Goal: Use online tool/utility: Utilize a website feature to perform a specific function

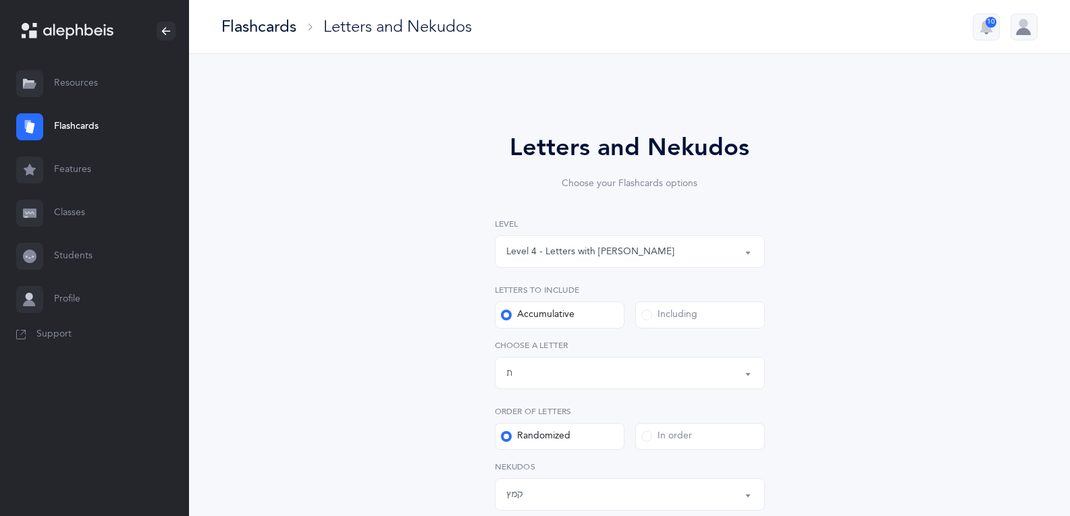
select select "4"
select select "27"
select select "28"
select select "single"
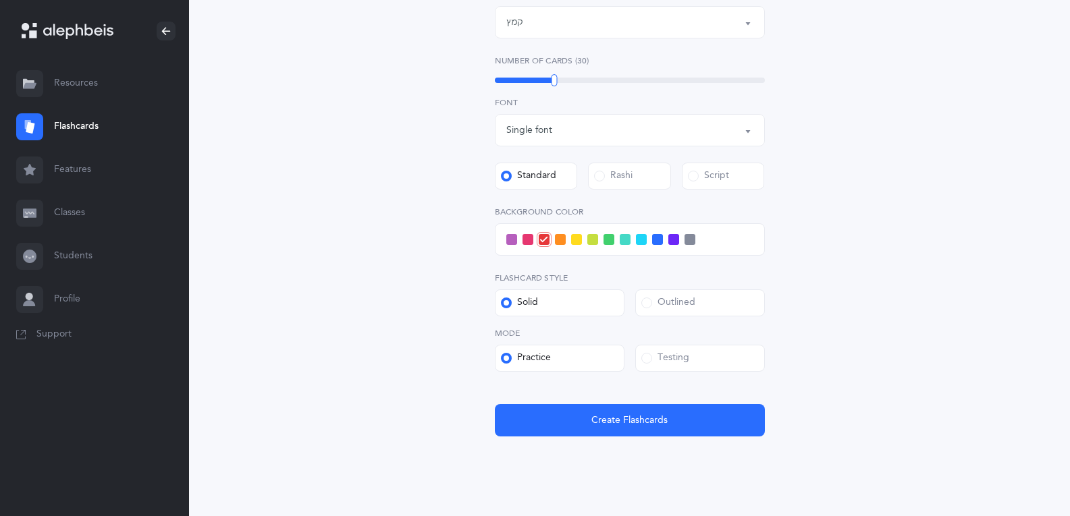
click at [644, 240] on span at bounding box center [641, 239] width 11 height 11
click at [0, 0] on input "checkbox" at bounding box center [0, 0] width 0 height 0
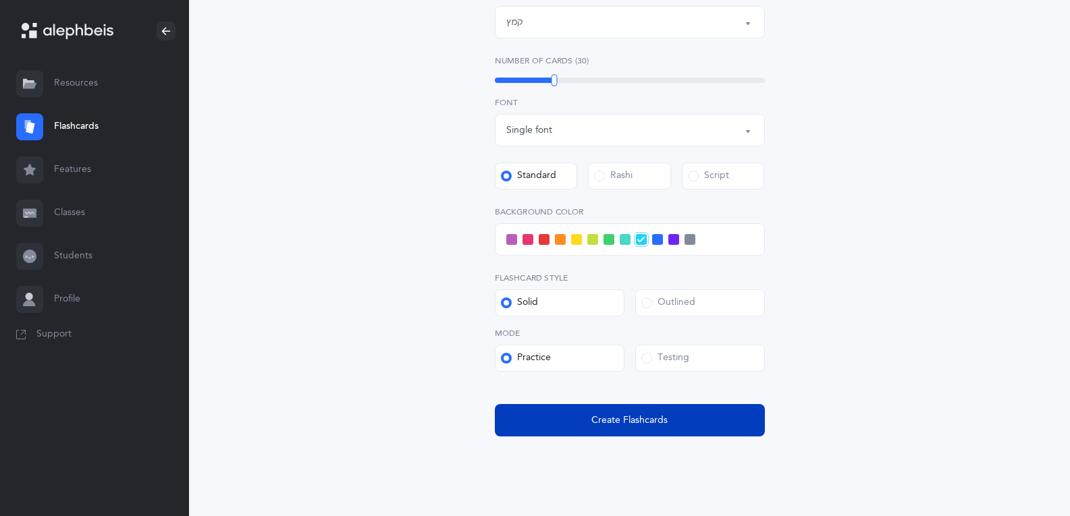
click at [605, 414] on span "Create Flashcards" at bounding box center [629, 421] width 76 height 14
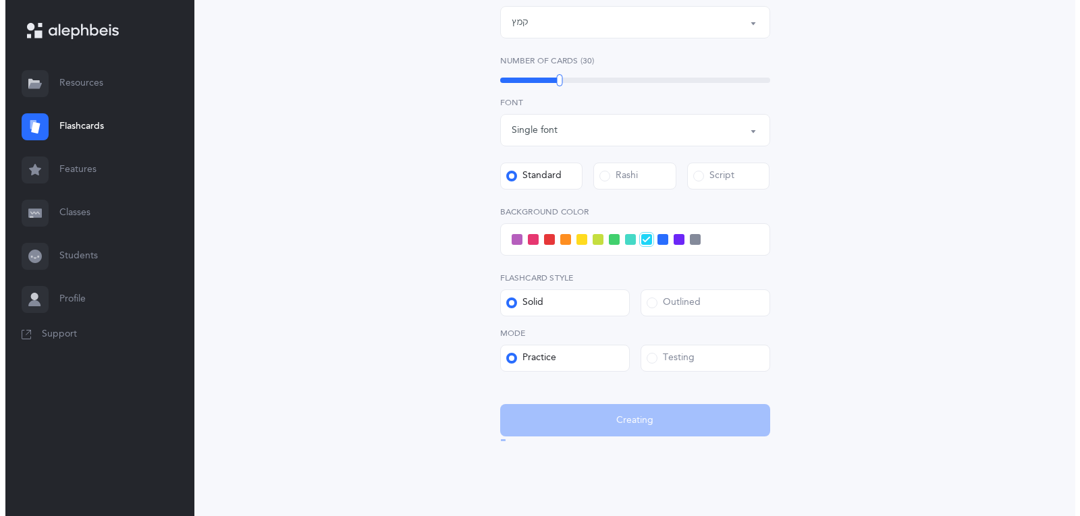
scroll to position [0, 0]
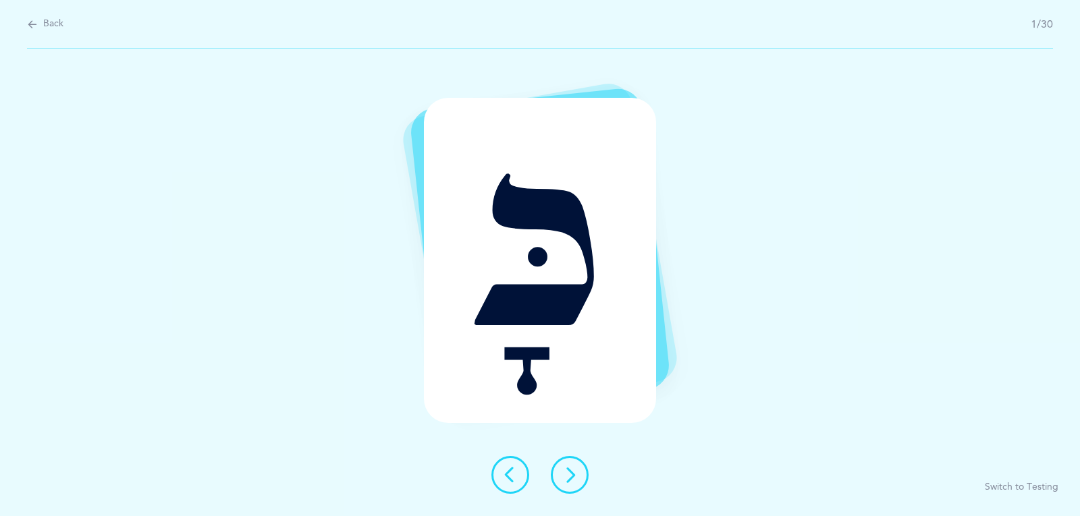
click at [568, 471] on icon at bounding box center [569, 475] width 16 height 16
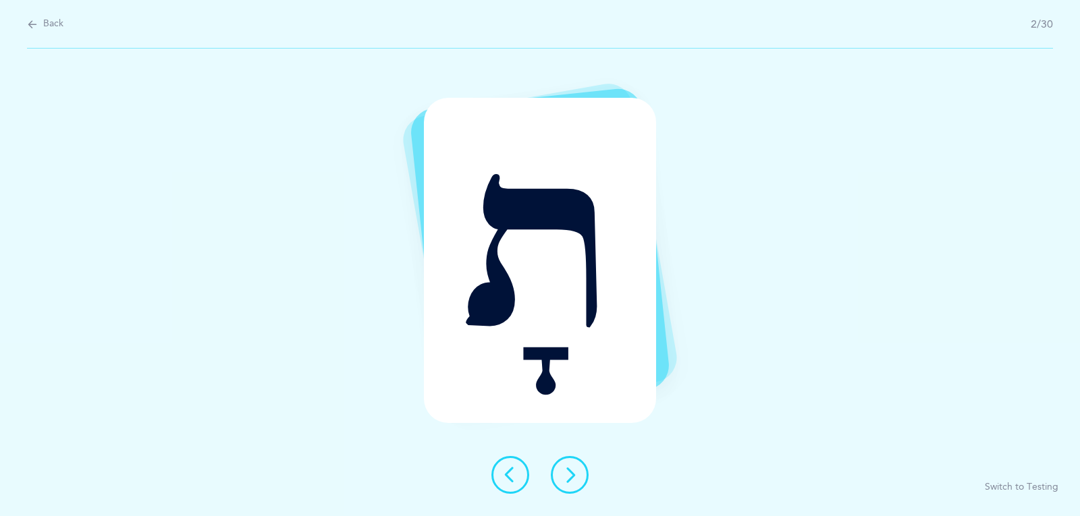
click at [576, 470] on icon at bounding box center [569, 475] width 16 height 16
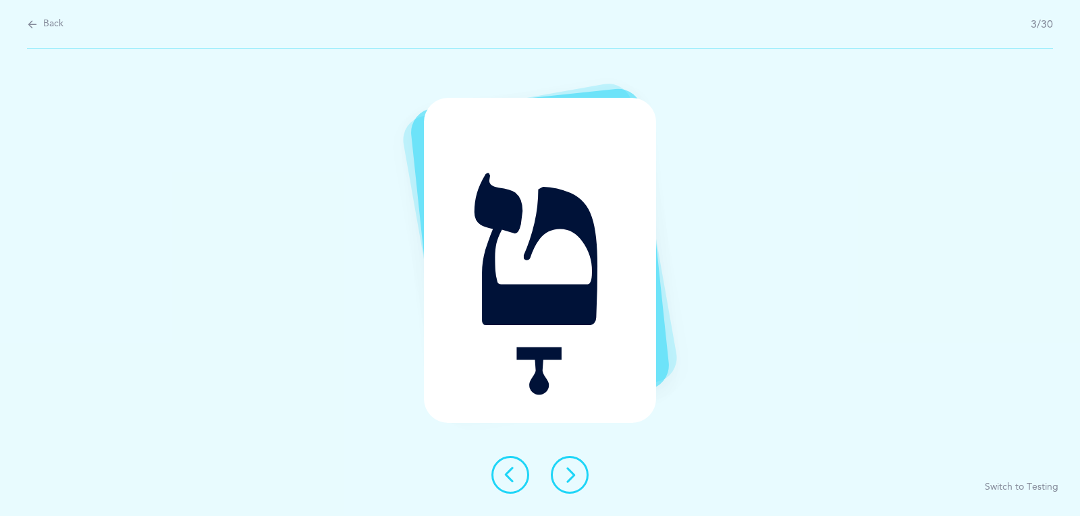
click at [576, 470] on icon at bounding box center [569, 475] width 16 height 16
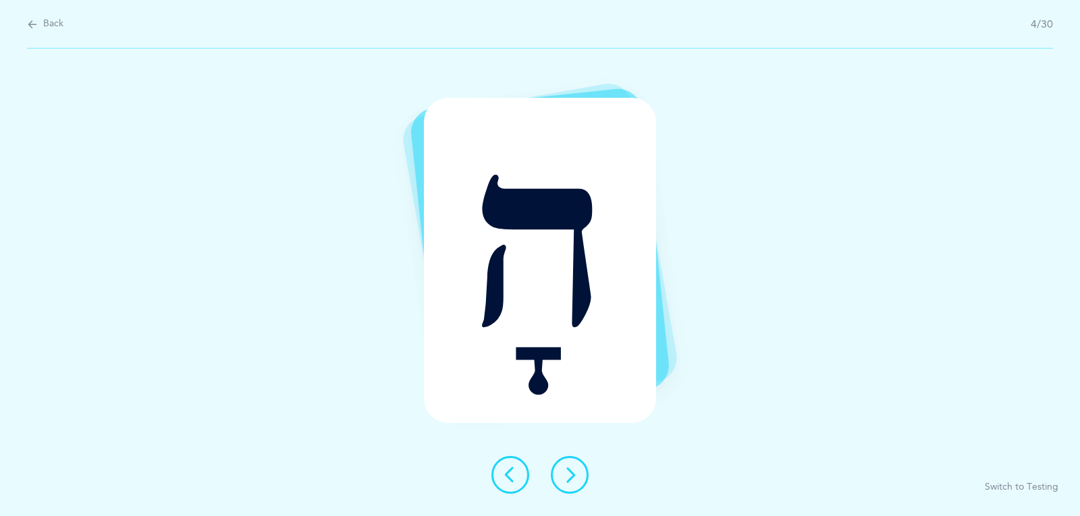
click at [576, 470] on icon at bounding box center [569, 475] width 16 height 16
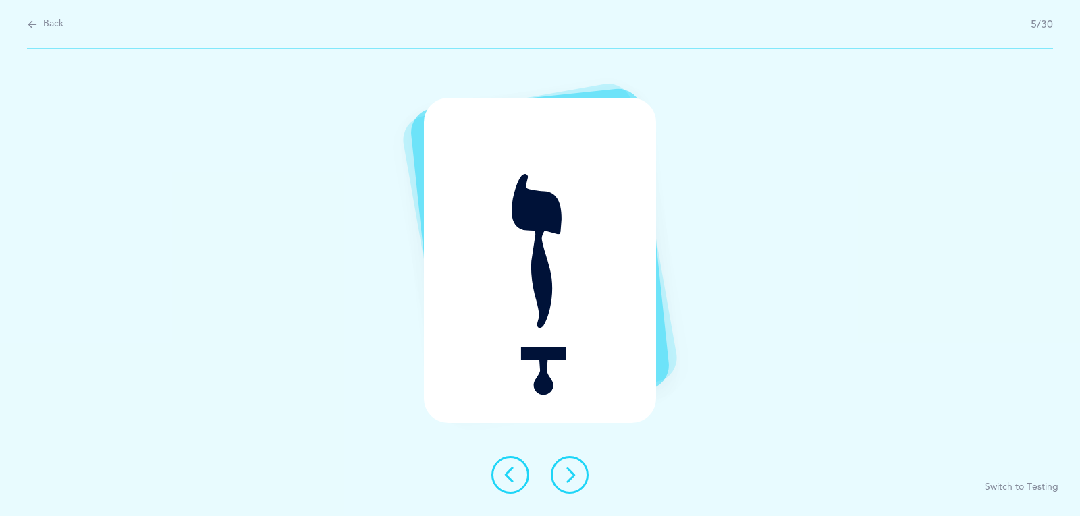
click at [582, 472] on button at bounding box center [570, 475] width 38 height 38
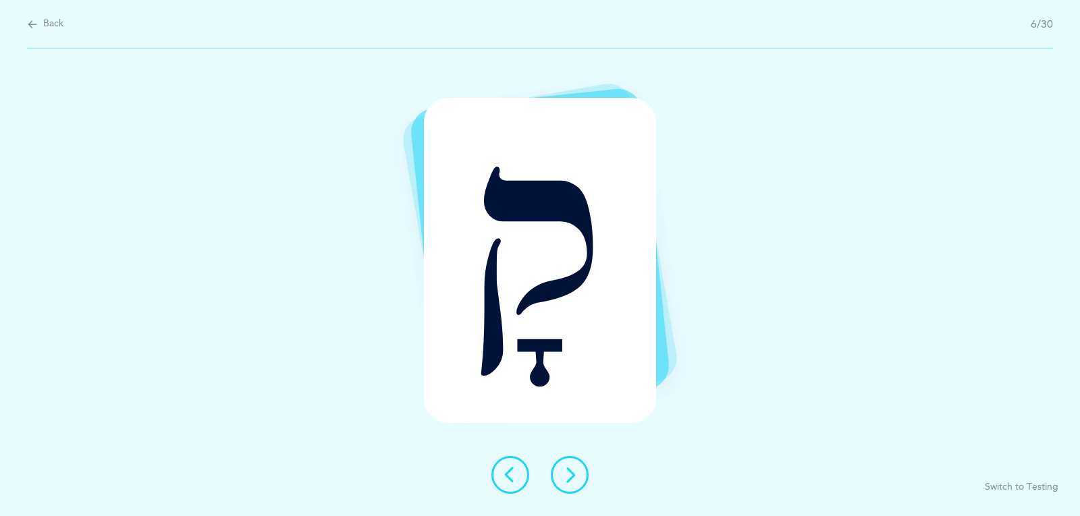
click at [581, 472] on button at bounding box center [570, 475] width 38 height 38
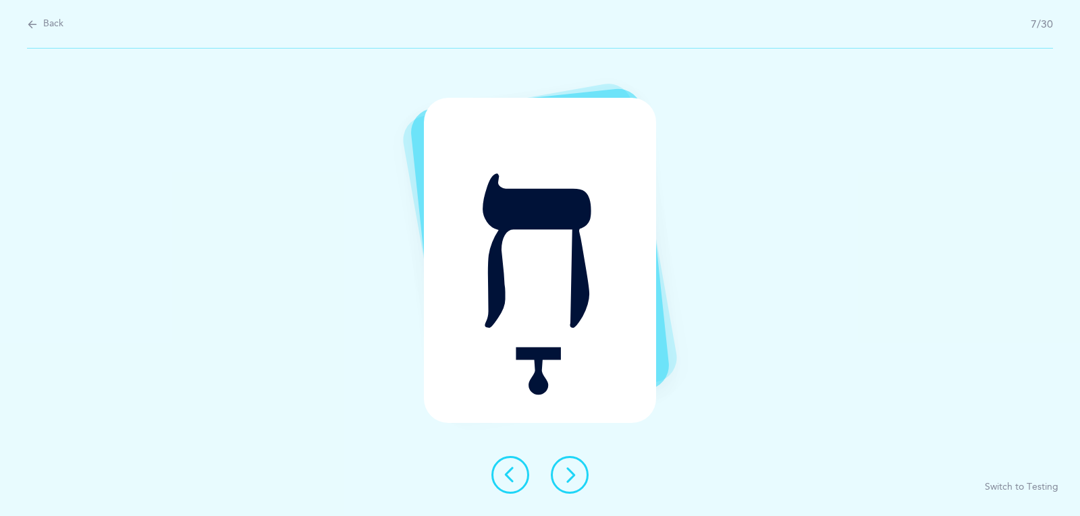
click at [580, 472] on button at bounding box center [570, 475] width 38 height 38
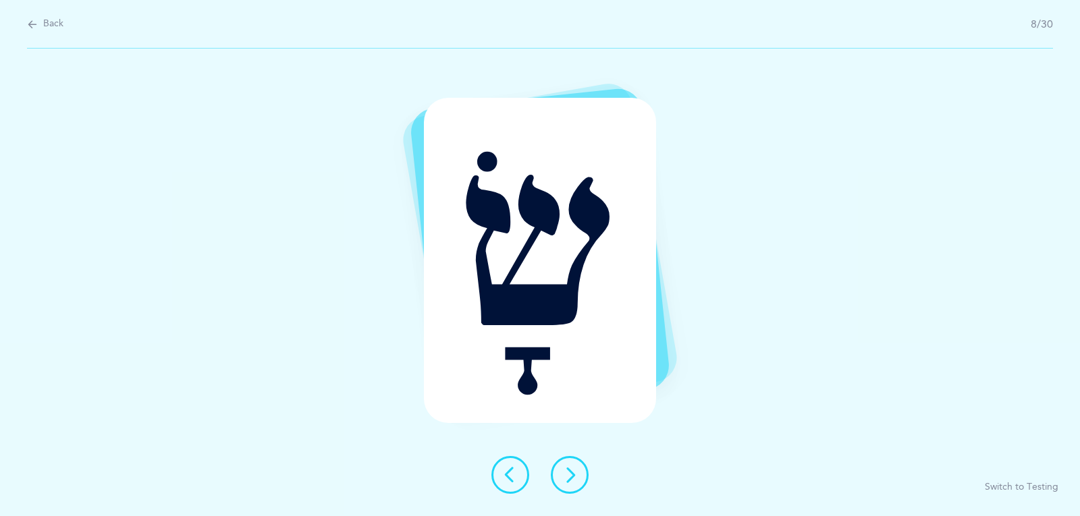
click at [580, 472] on button at bounding box center [570, 475] width 38 height 38
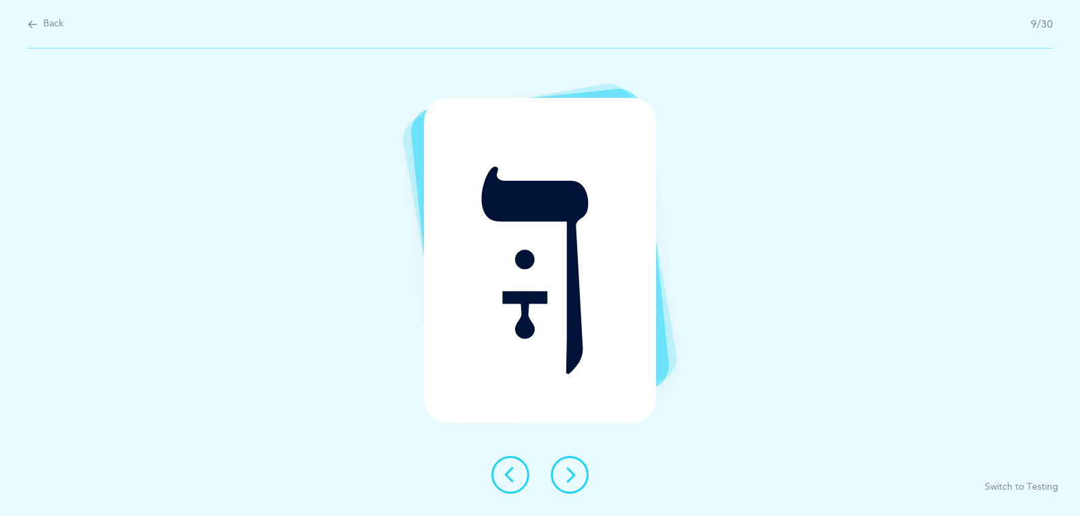
click at [571, 481] on icon at bounding box center [569, 475] width 16 height 16
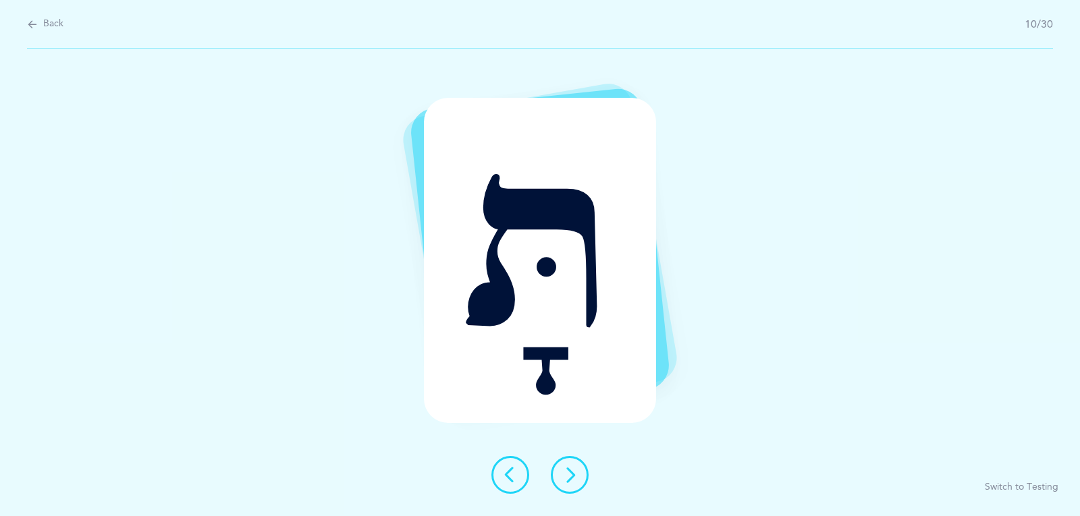
click at [571, 481] on icon at bounding box center [569, 475] width 16 height 16
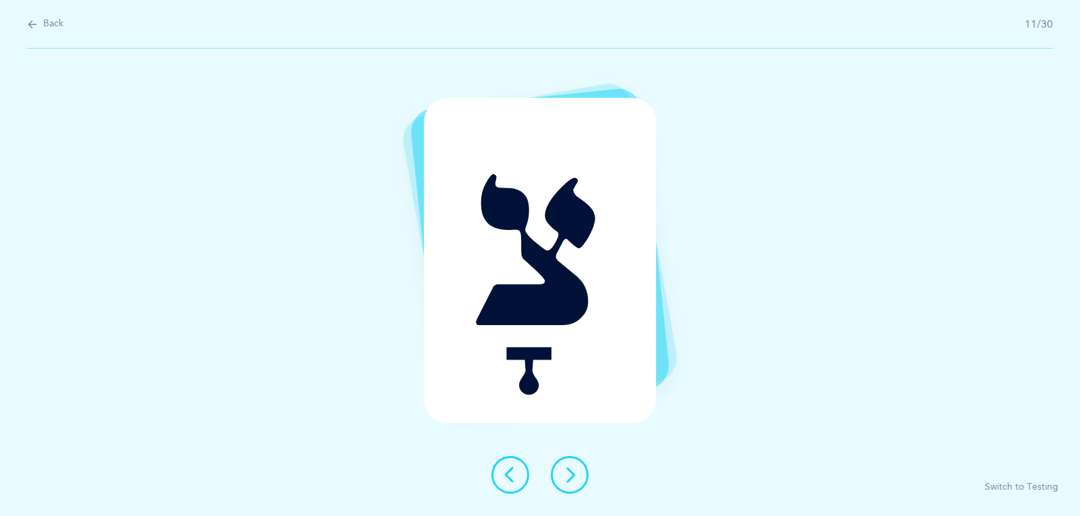
click at [571, 481] on icon at bounding box center [569, 475] width 16 height 16
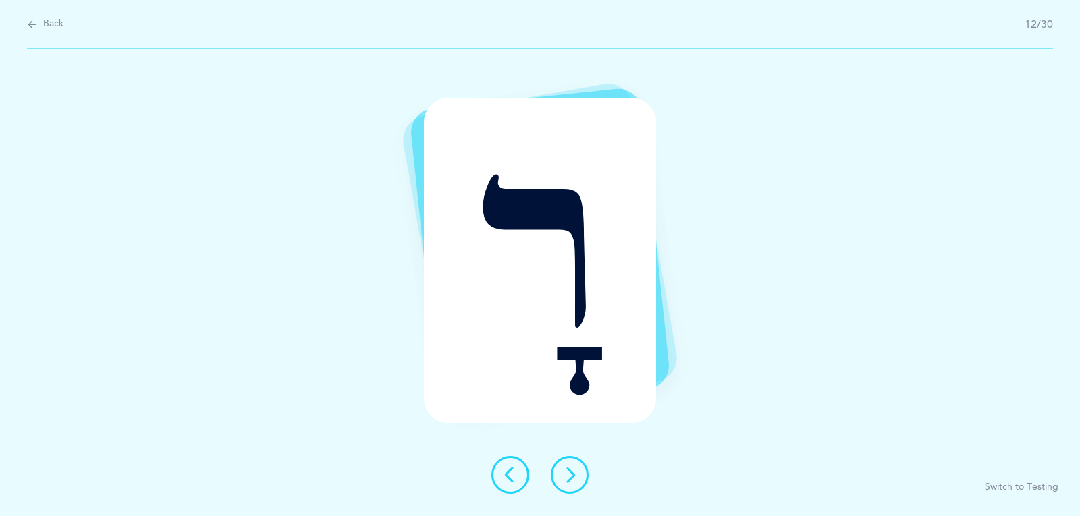
click at [571, 481] on icon at bounding box center [569, 475] width 16 height 16
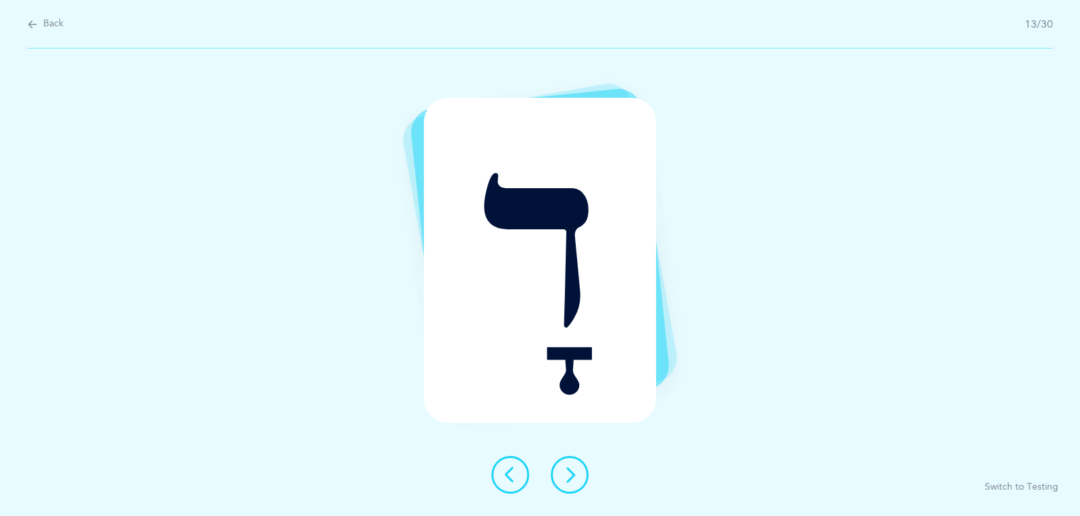
click at [571, 481] on icon at bounding box center [569, 475] width 16 height 16
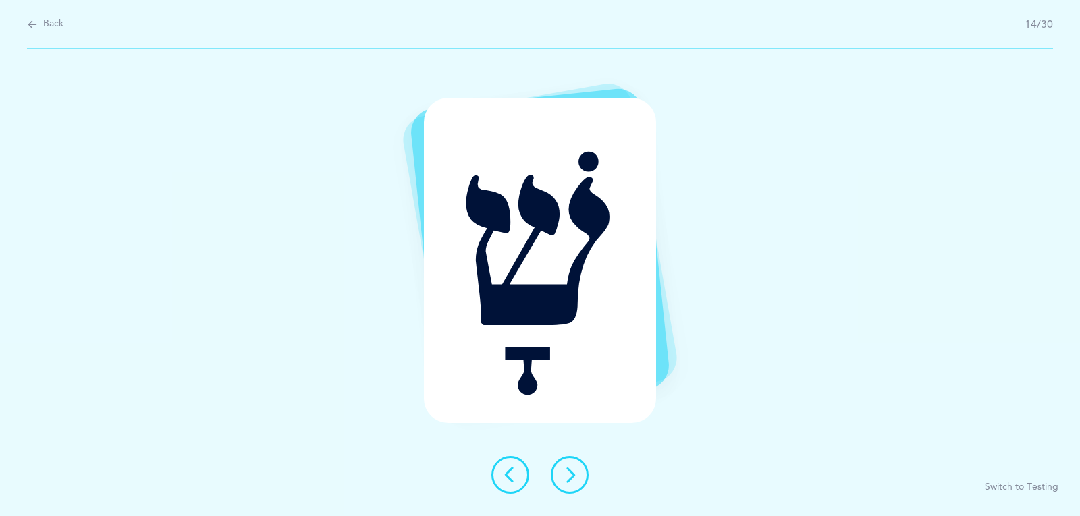
click at [573, 468] on icon at bounding box center [569, 475] width 16 height 16
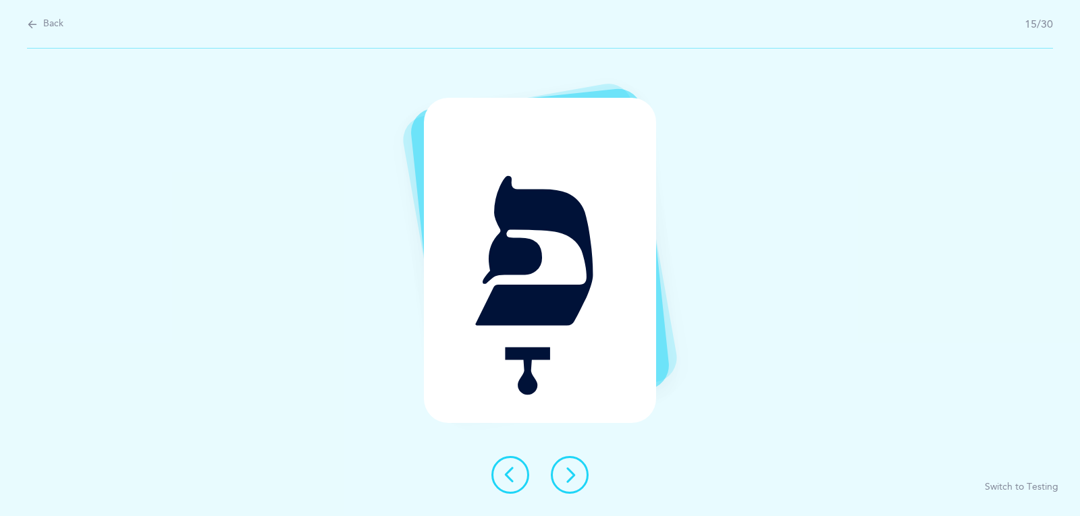
click at [573, 468] on icon at bounding box center [569, 475] width 16 height 16
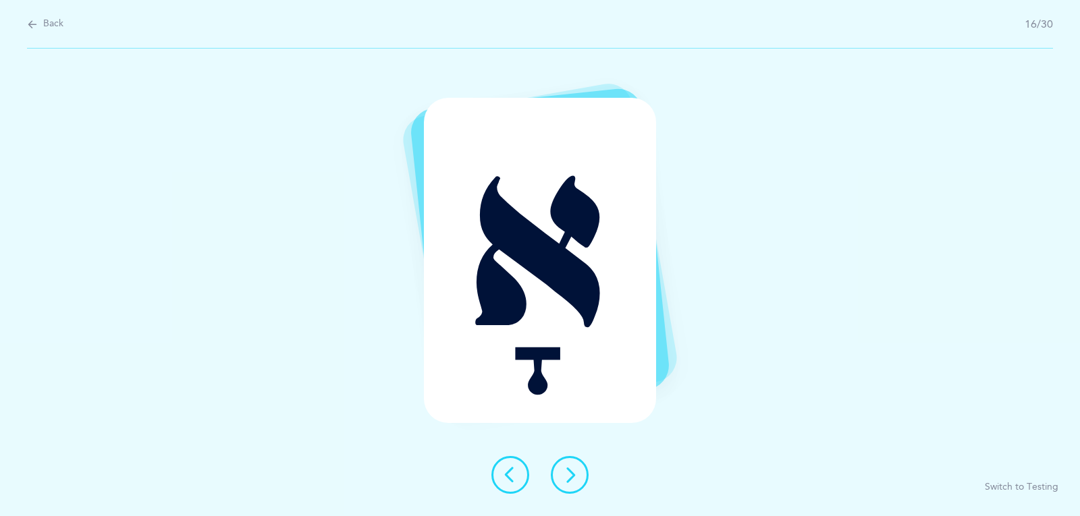
click at [573, 468] on icon at bounding box center [569, 475] width 16 height 16
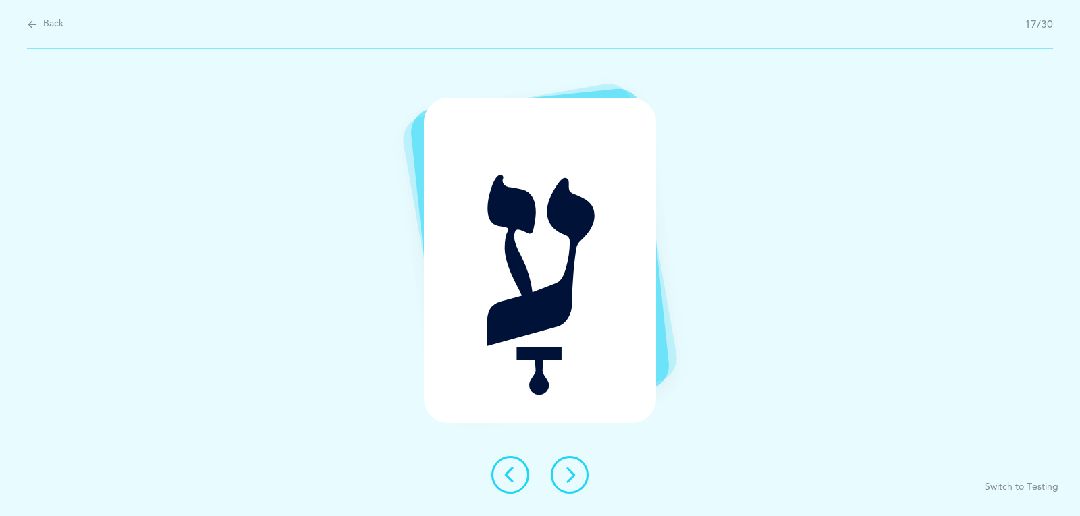
click at [573, 466] on button at bounding box center [570, 475] width 38 height 38
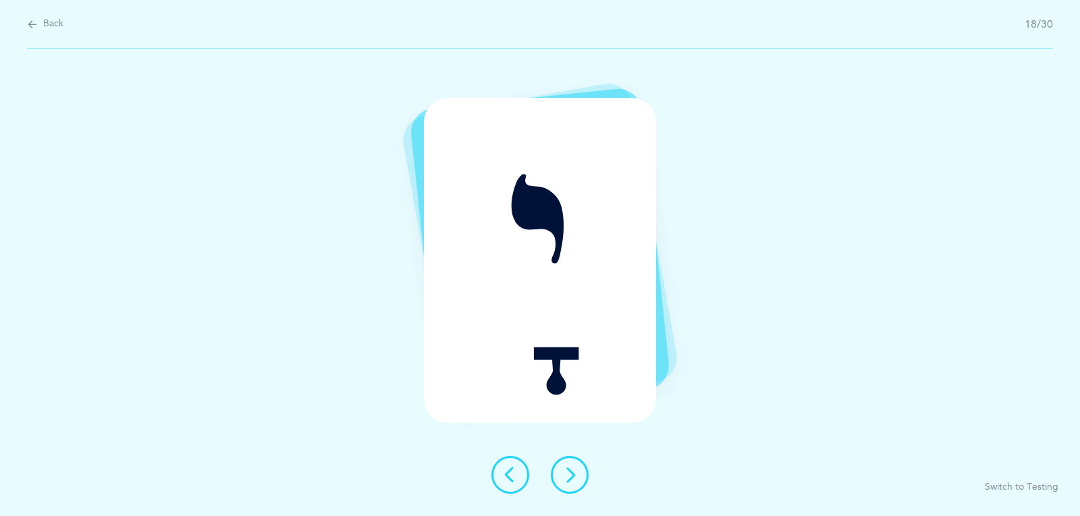
click at [573, 462] on button at bounding box center [570, 475] width 38 height 38
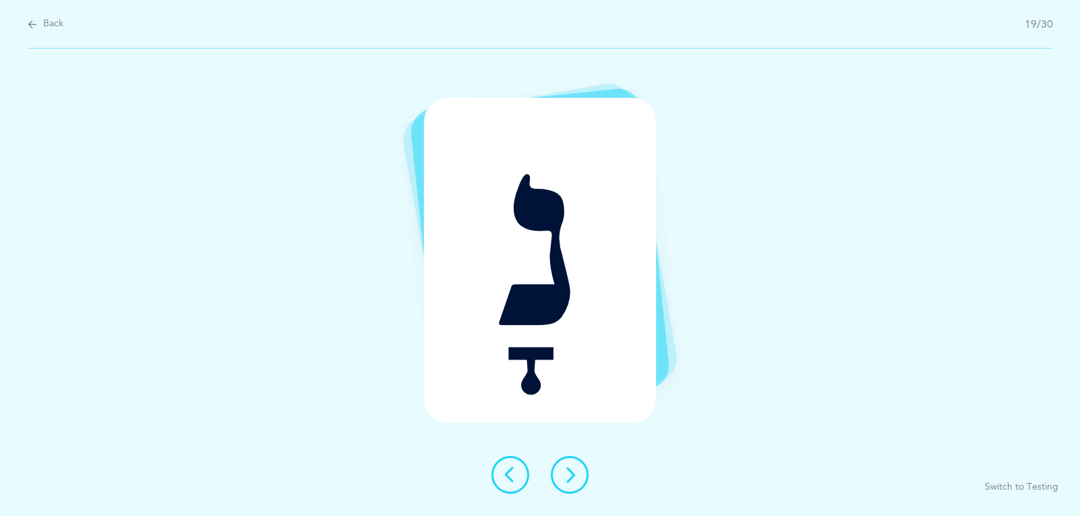
click at [573, 472] on icon at bounding box center [569, 475] width 16 height 16
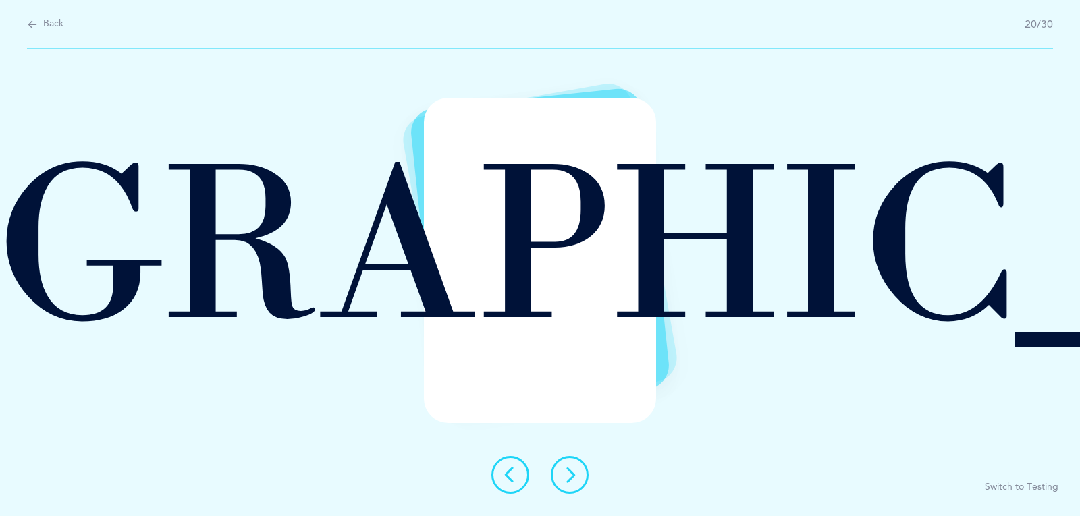
click at [581, 490] on button at bounding box center [570, 475] width 38 height 38
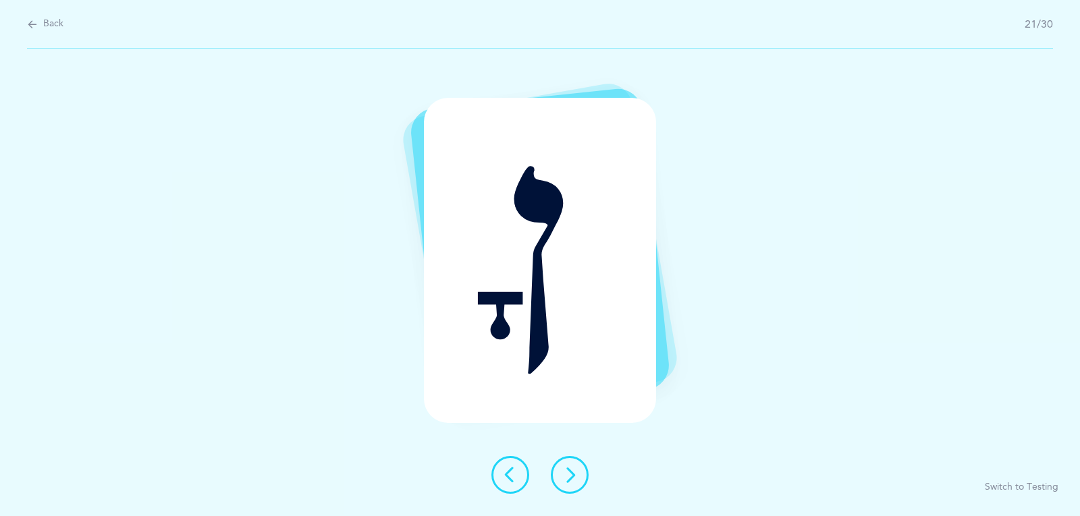
click at [581, 490] on button at bounding box center [570, 475] width 38 height 38
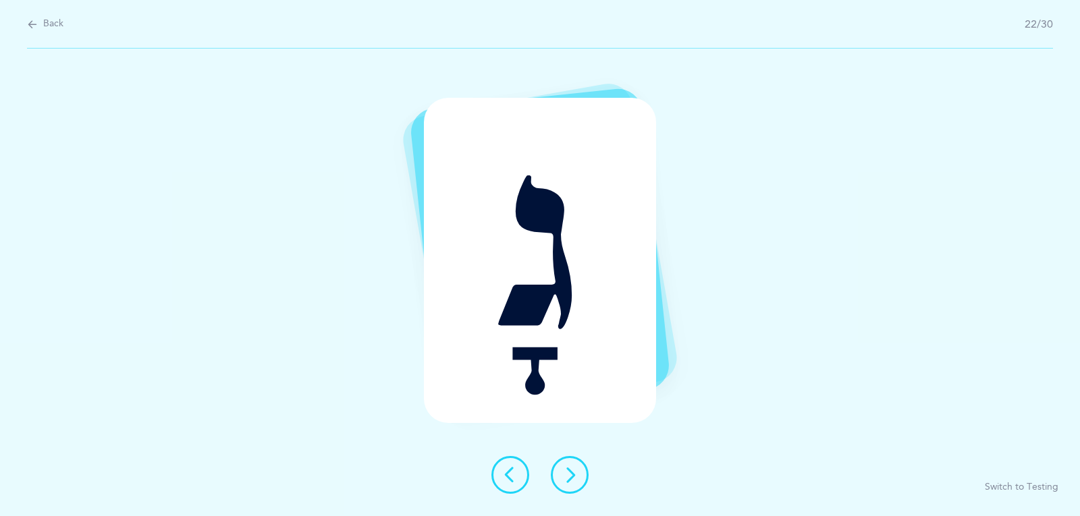
click at [581, 484] on button at bounding box center [570, 475] width 38 height 38
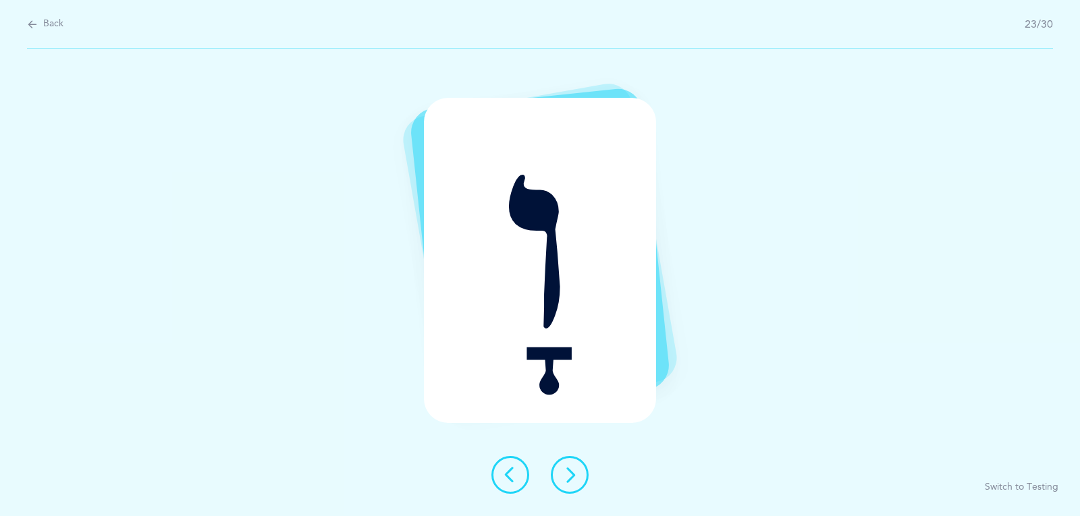
click at [580, 484] on button at bounding box center [570, 475] width 38 height 38
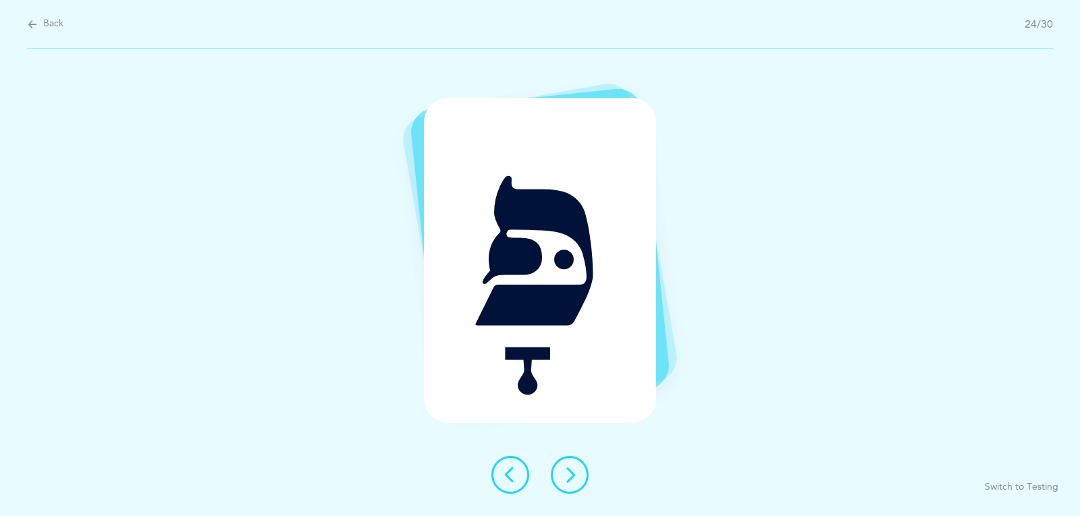
click at [561, 464] on button at bounding box center [570, 475] width 38 height 38
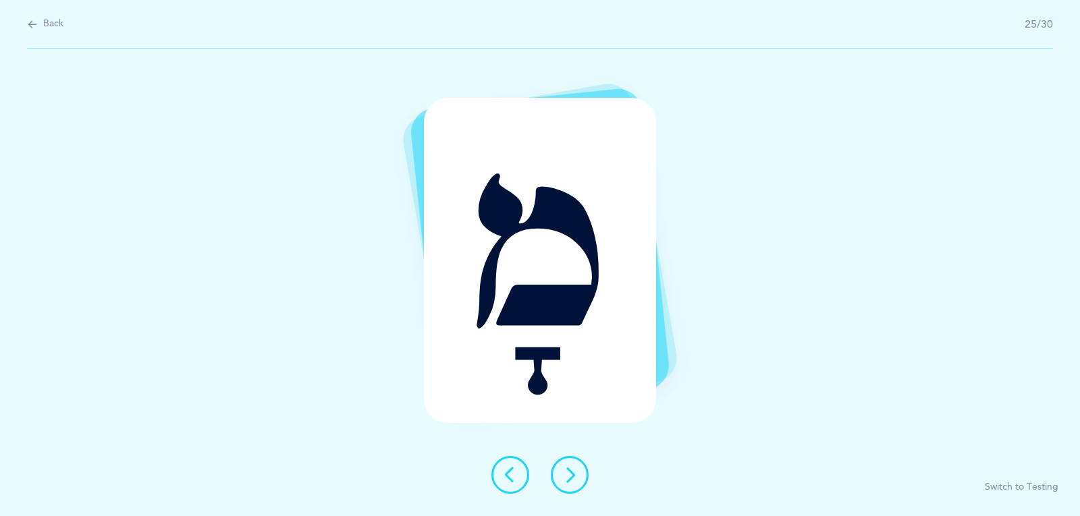
click at [561, 481] on icon at bounding box center [569, 475] width 16 height 16
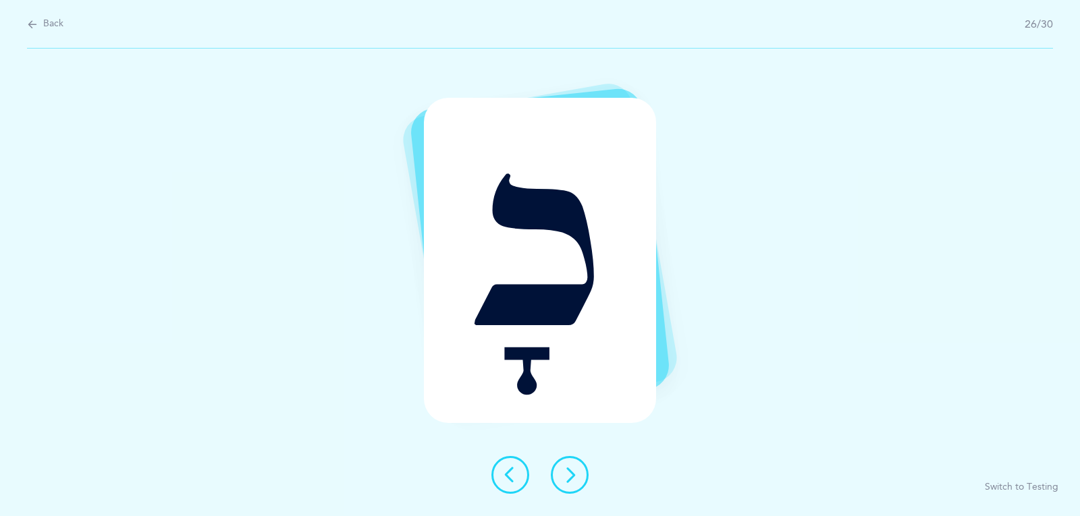
click at [570, 457] on button at bounding box center [570, 475] width 38 height 38
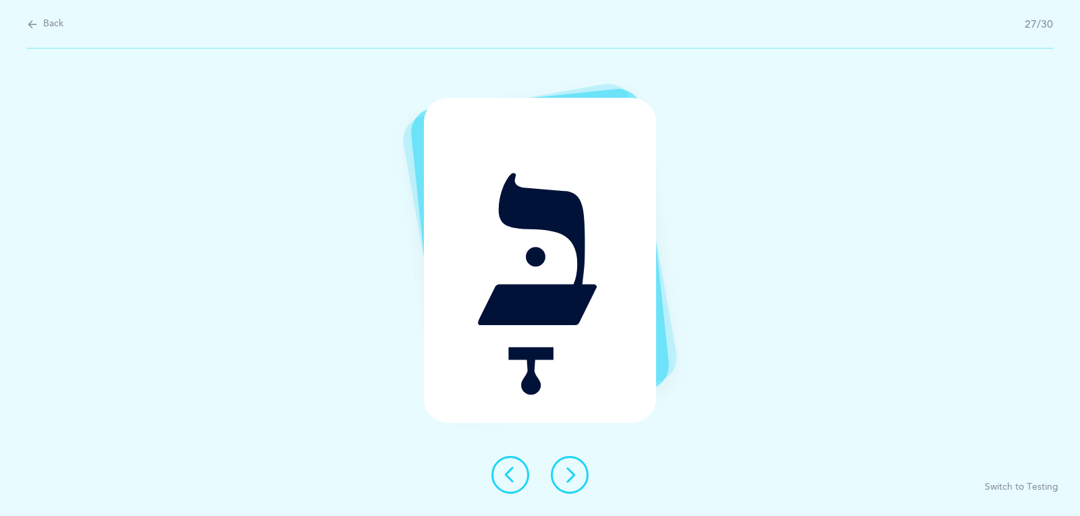
click at [582, 470] on button at bounding box center [570, 475] width 38 height 38
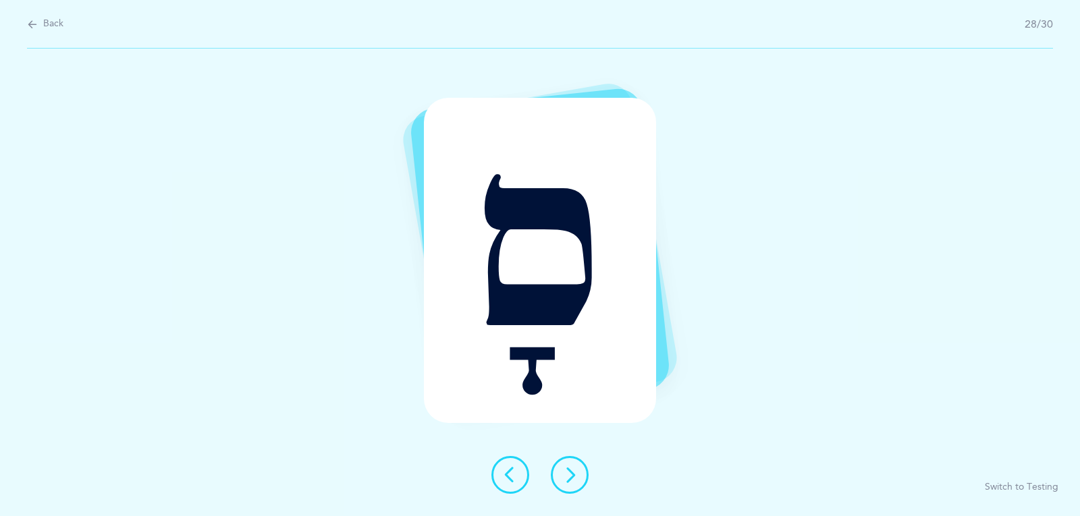
click at [572, 468] on icon at bounding box center [569, 475] width 16 height 16
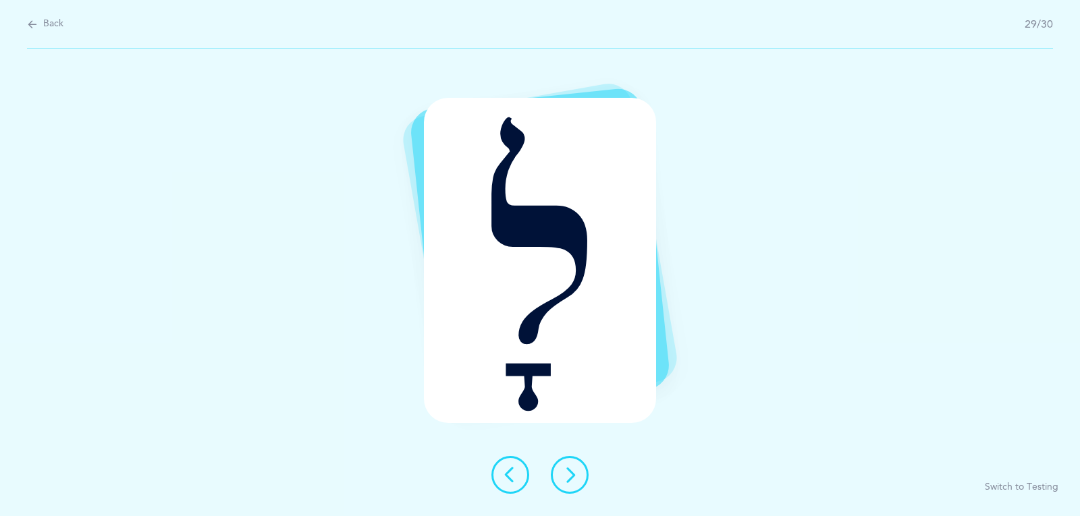
drag, startPoint x: 576, startPoint y: 474, endPoint x: 538, endPoint y: 457, distance: 41.1
click at [576, 473] on icon at bounding box center [569, 475] width 16 height 16
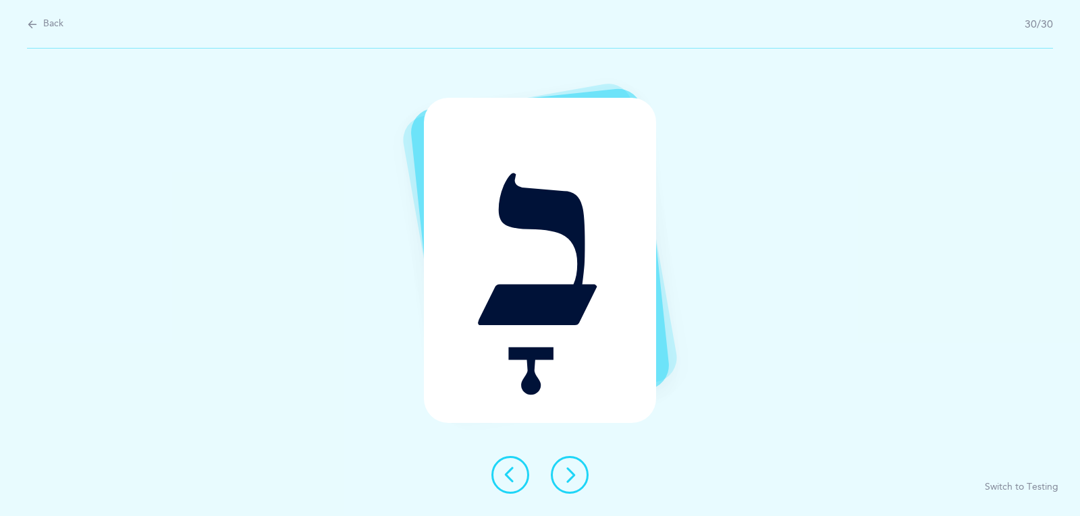
click at [570, 481] on icon at bounding box center [569, 475] width 16 height 16
